Goal: Task Accomplishment & Management: Manage account settings

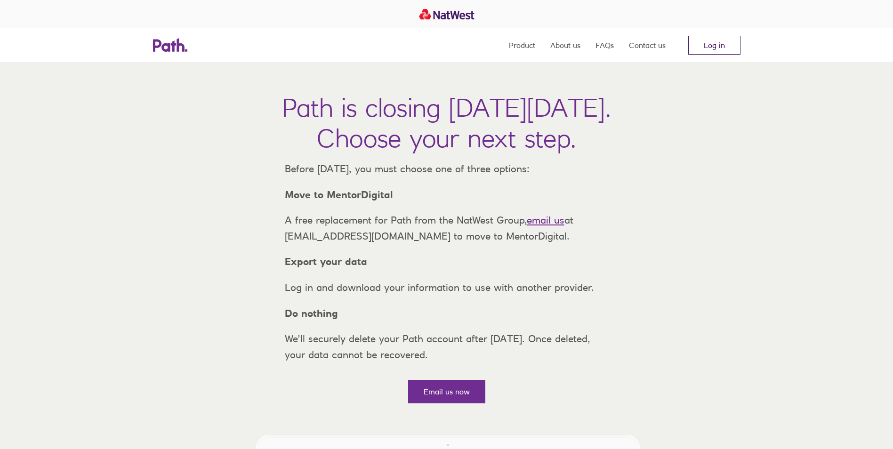
click at [728, 51] on link "Log in" at bounding box center [714, 45] width 52 height 19
click at [709, 47] on link "Log in" at bounding box center [714, 45] width 52 height 19
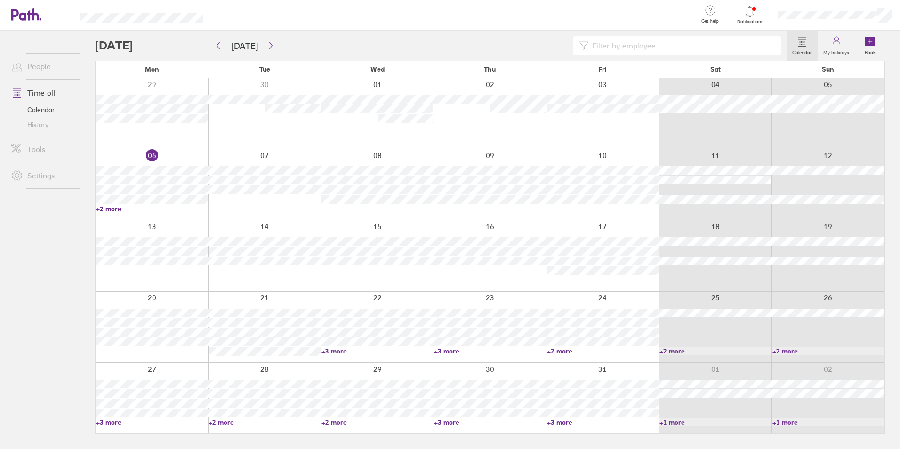
click at [608, 351] on link "+2 more" at bounding box center [603, 351] width 112 height 8
